Goal: Task Accomplishment & Management: Manage account settings

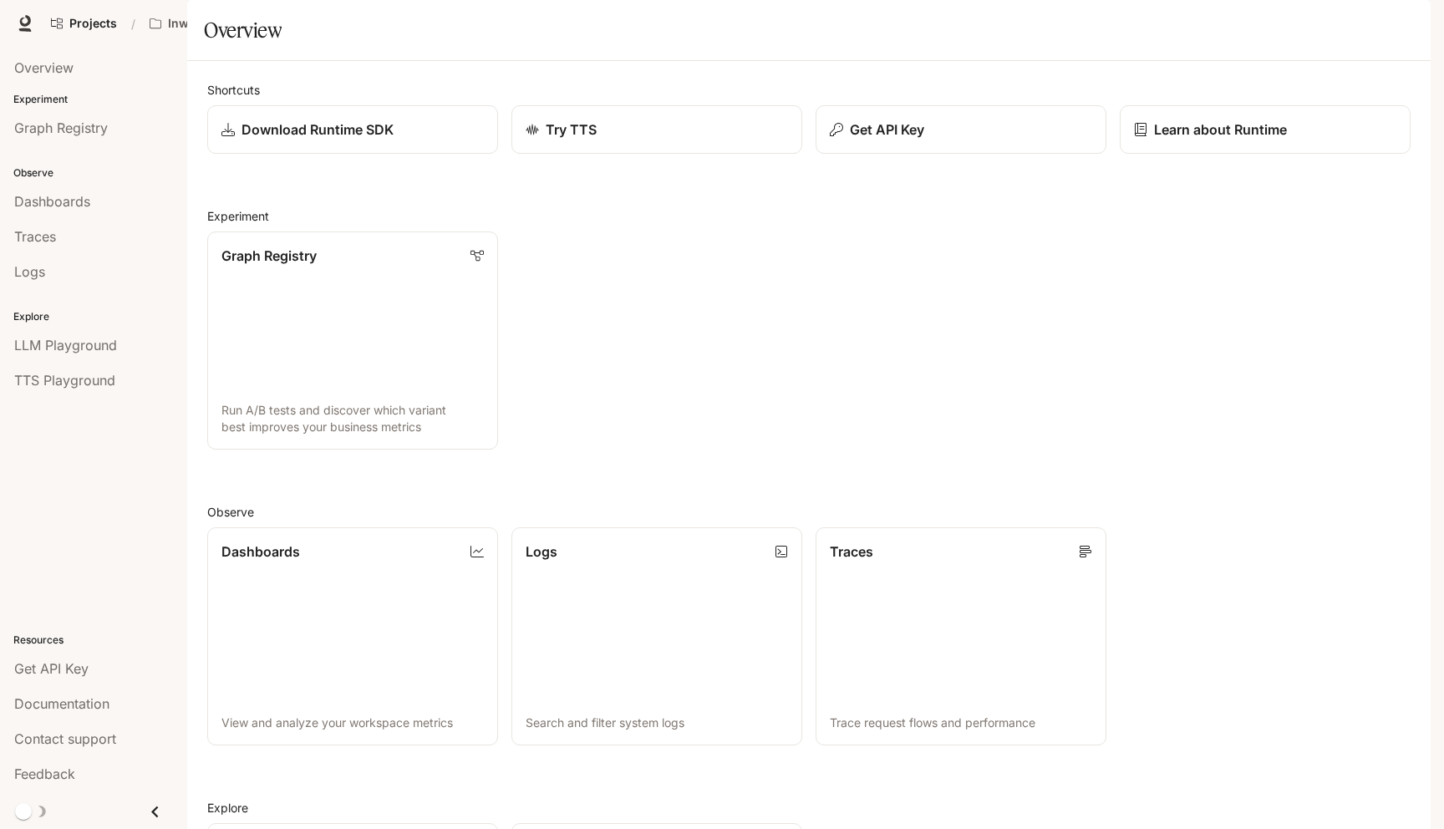
click at [1121, 29] on span "Character Studio" at bounding box center [1110, 23] width 93 height 21
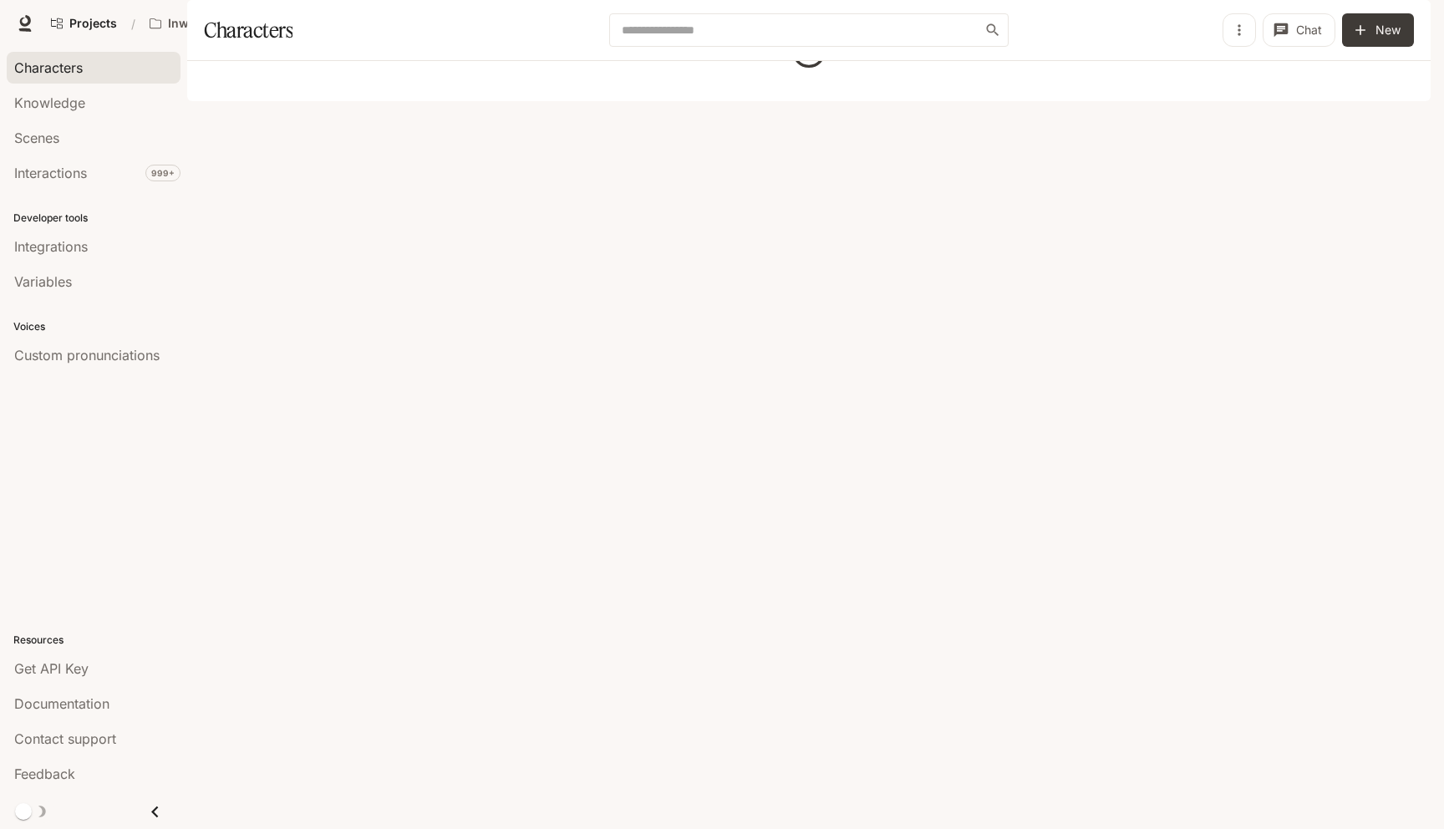
click at [1416, 22] on div "button" at bounding box center [1407, 23] width 23 height 23
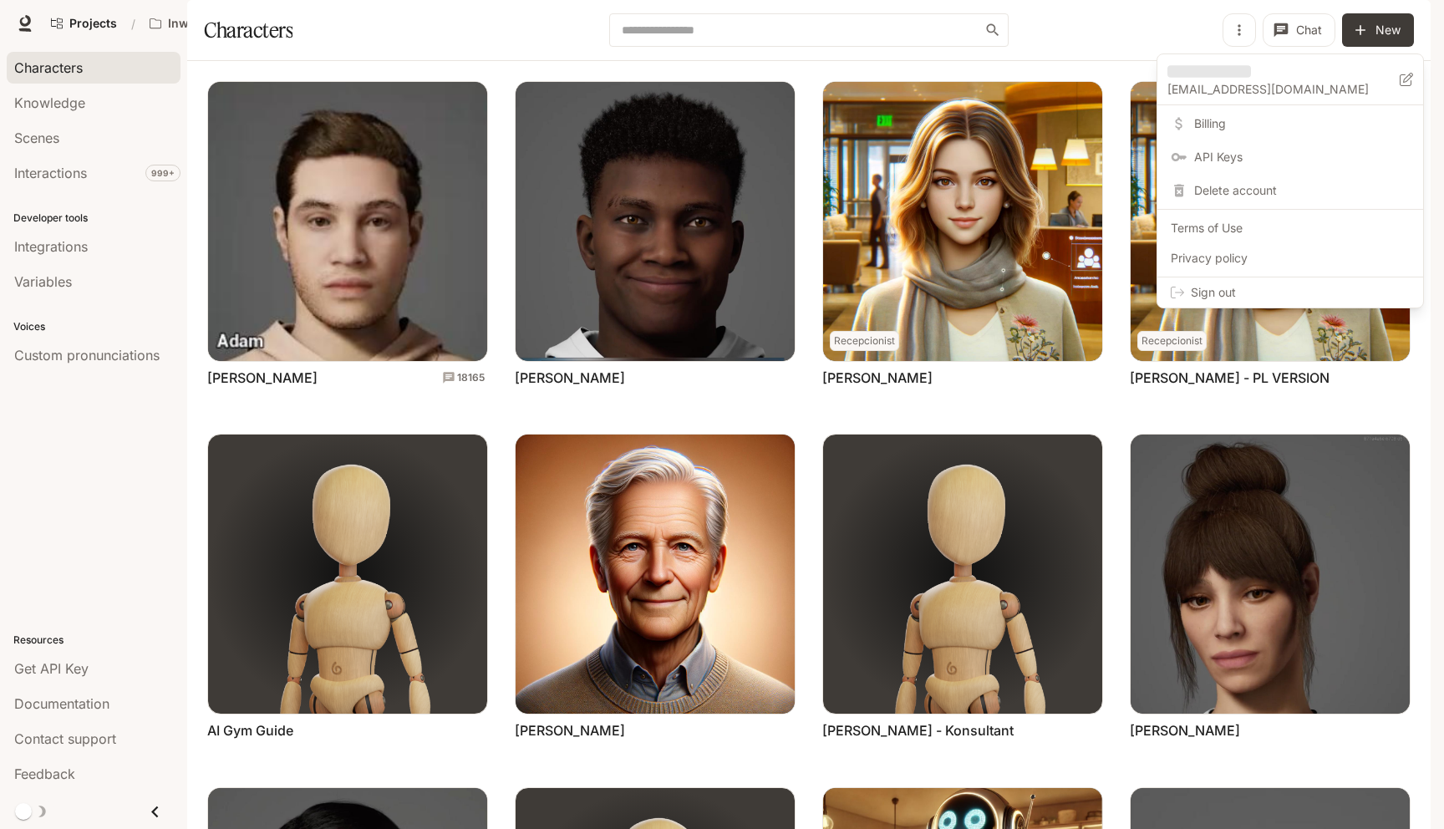
click at [1252, 123] on span "Billing" at bounding box center [1302, 123] width 216 height 17
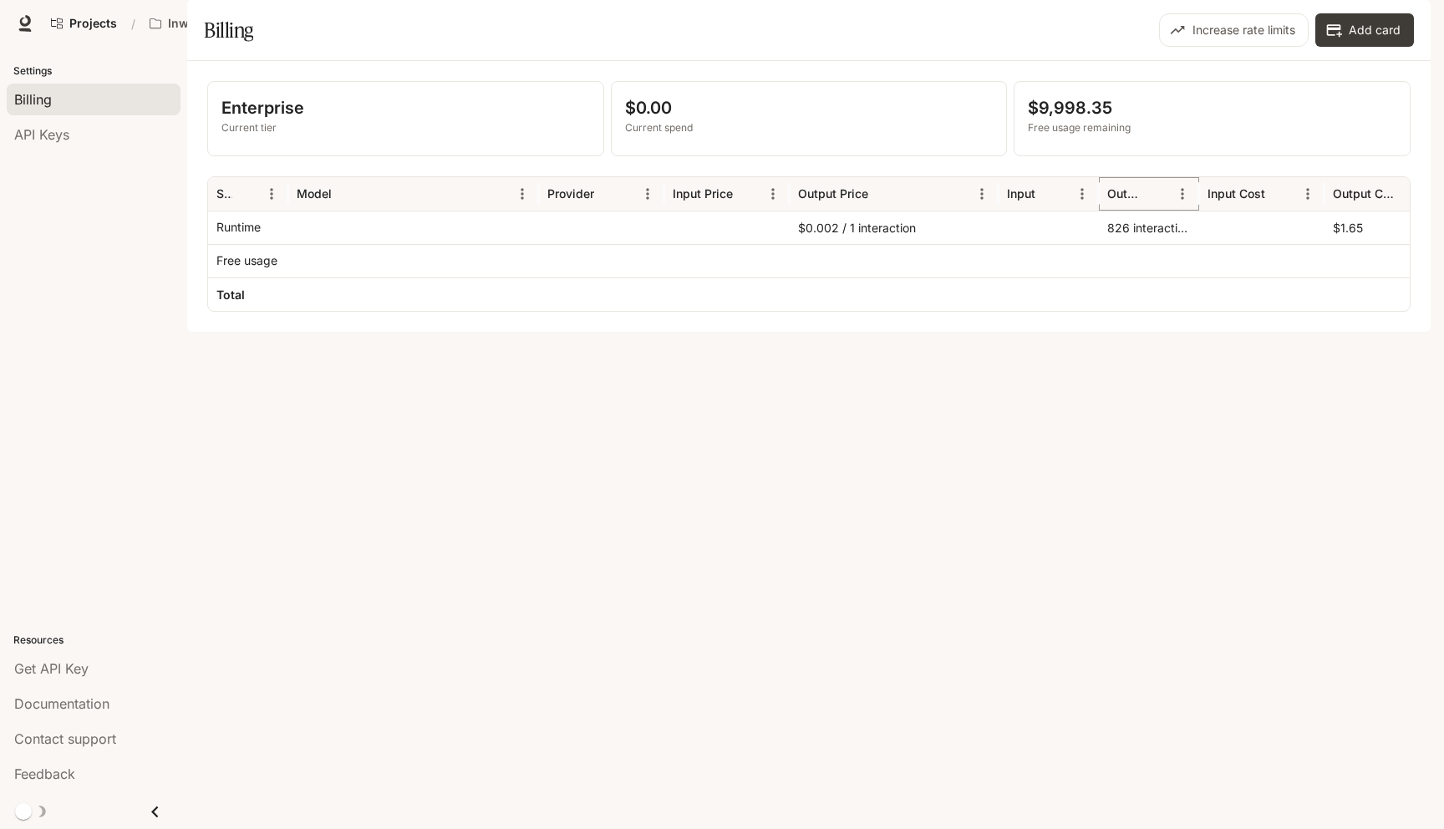
click at [1184, 202] on icon "Menu" at bounding box center [1182, 194] width 17 height 17
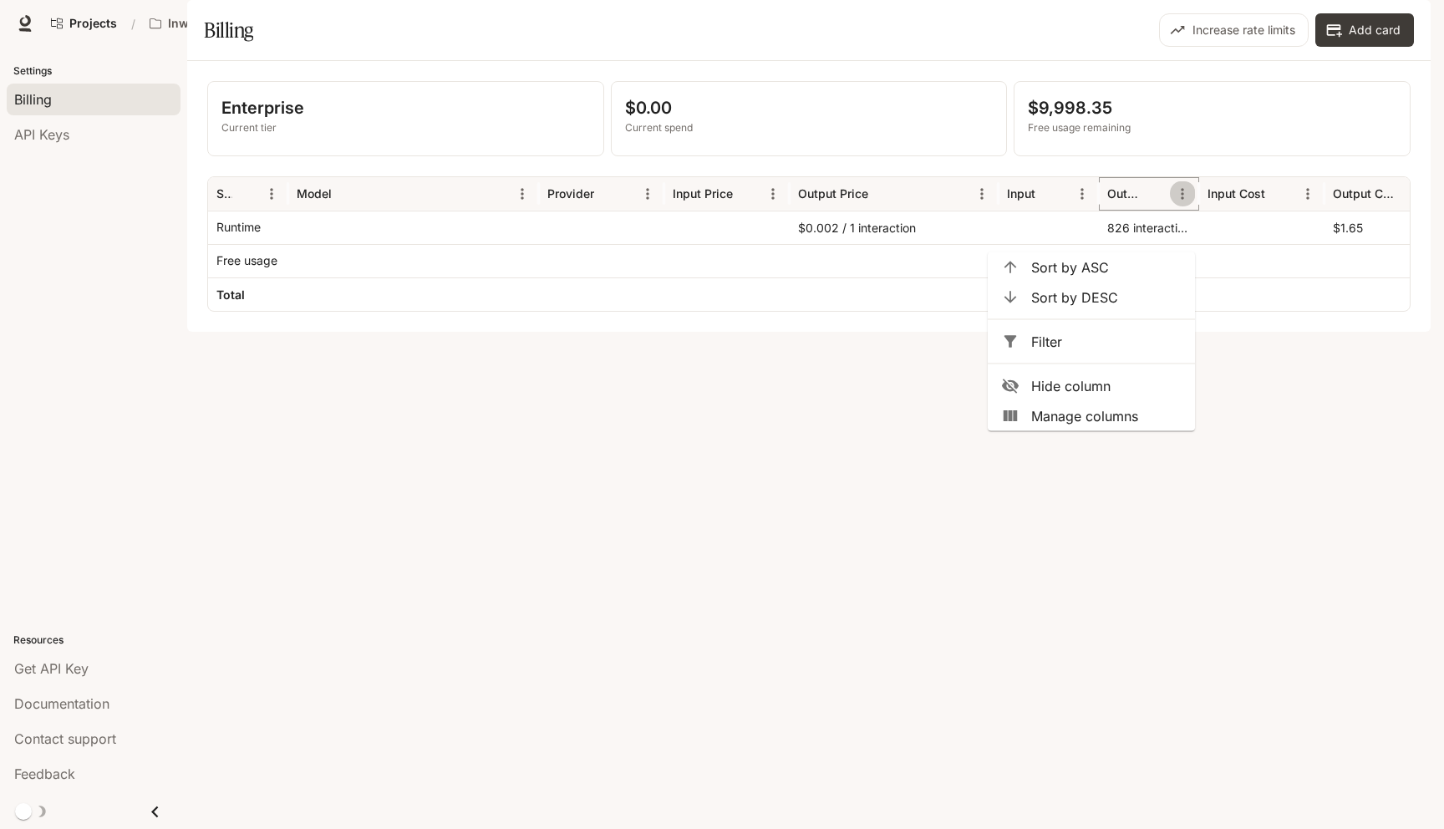
click at [1182, 202] on icon "Menu" at bounding box center [1182, 194] width 17 height 17
